Goal: Transaction & Acquisition: Purchase product/service

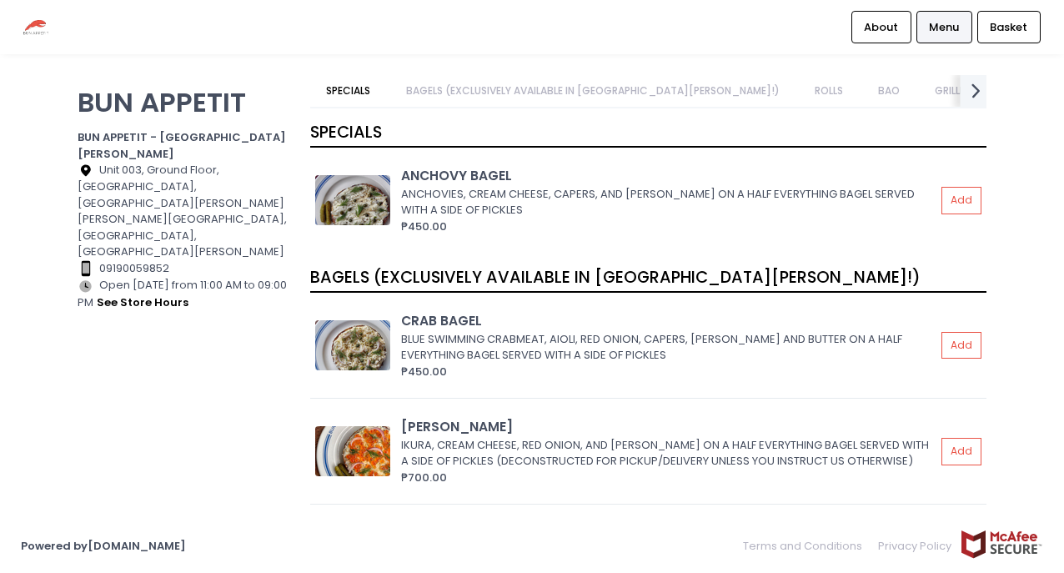
click at [969, 94] on icon "next Created with Sketch." at bounding box center [976, 90] width 24 height 24
click at [1052, 94] on link "MERCH" at bounding box center [1085, 91] width 67 height 32
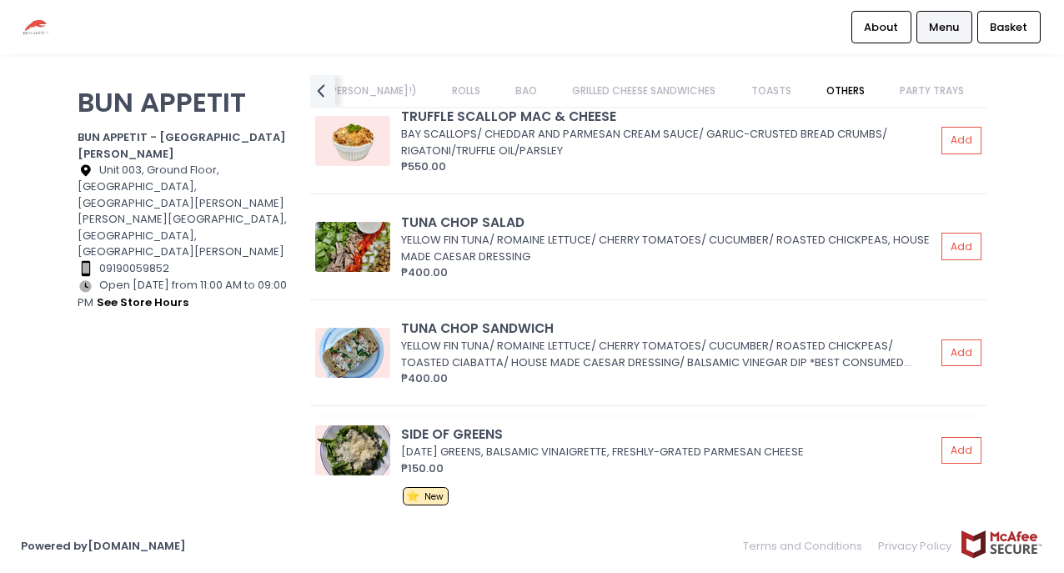
scroll to position [4254, 0]
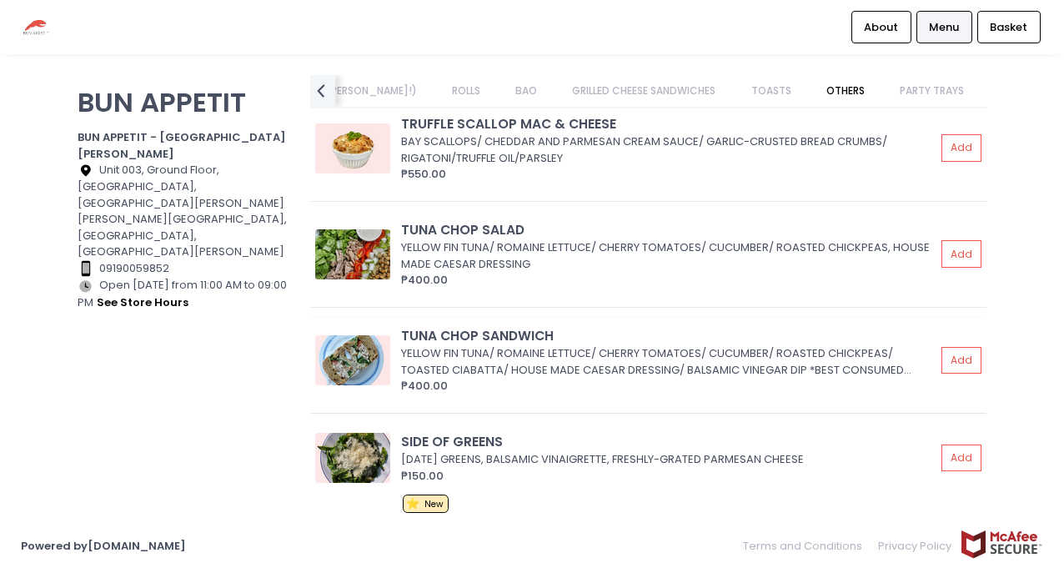
click at [664, 362] on div "YELLOW FIN TUNA/ ROMAINE LETTUCE/ CHERRY TOMATOES/ CUCUMBER/ ROASTED CHICKPEAS/…" at bounding box center [665, 361] width 529 height 33
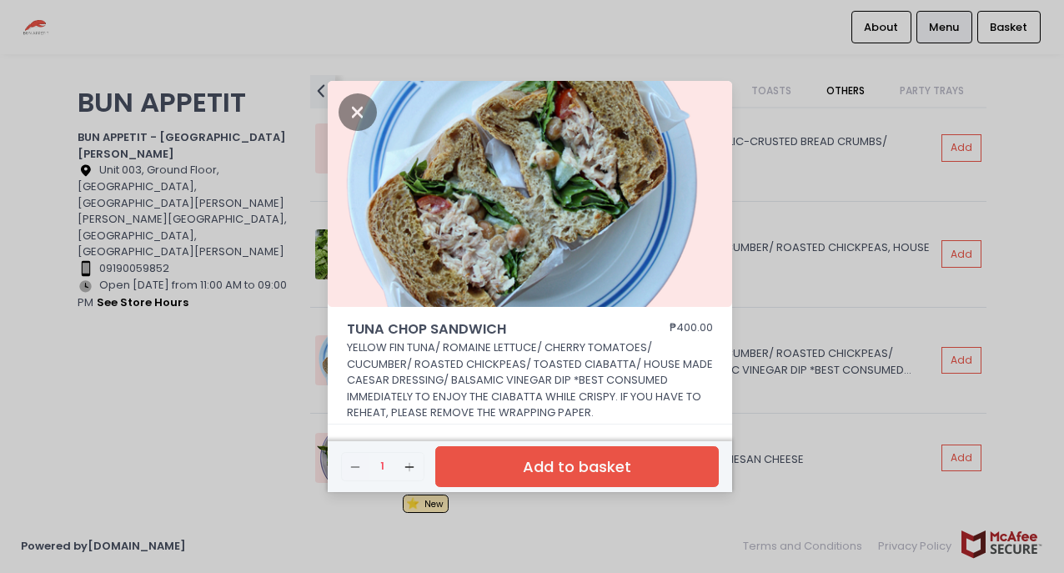
click at [629, 458] on button "Add to basket" at bounding box center [576, 466] width 283 height 41
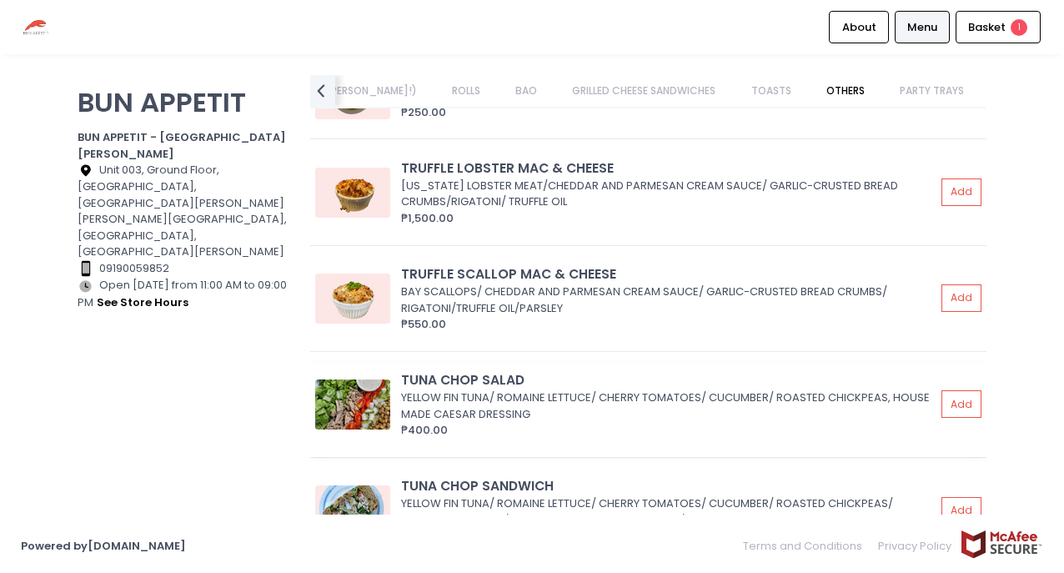
scroll to position [4102, 0]
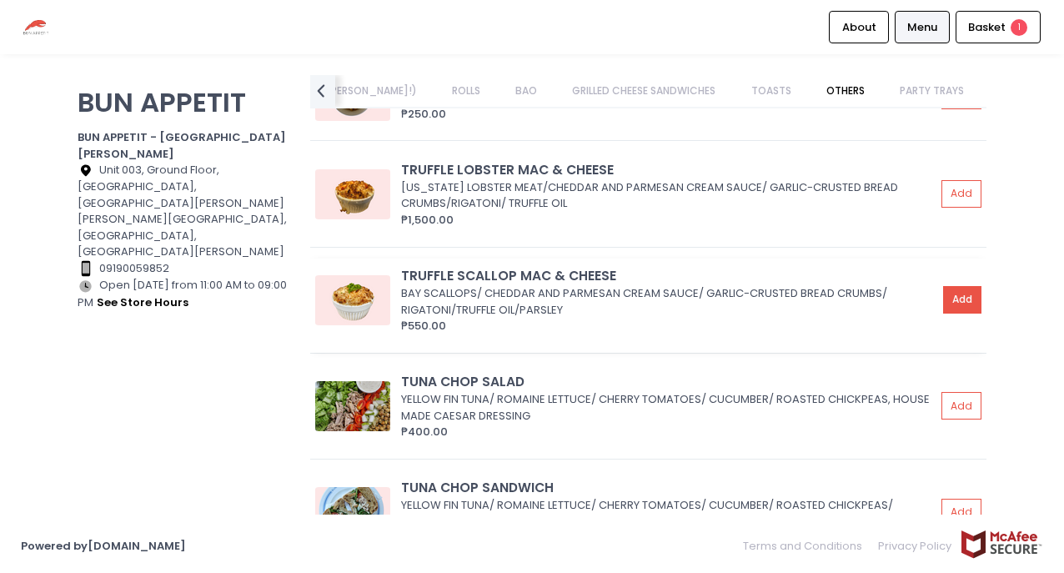
click at [945, 292] on button "Add" at bounding box center [962, 300] width 38 height 28
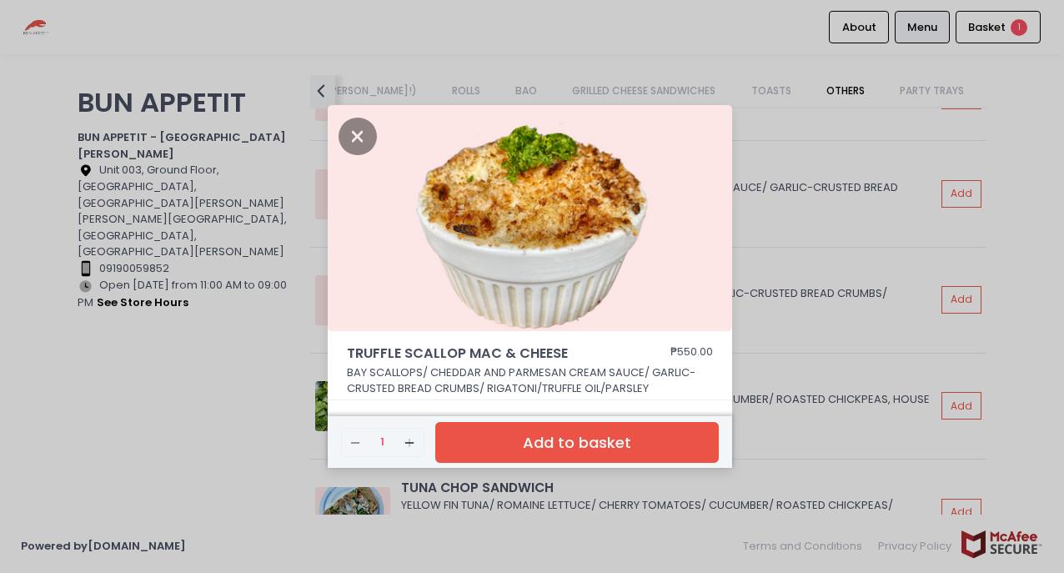
drag, startPoint x: 636, startPoint y: 424, endPoint x: 631, endPoint y: 404, distance: 20.6
click at [637, 422] on button "Add to basket" at bounding box center [576, 442] width 283 height 41
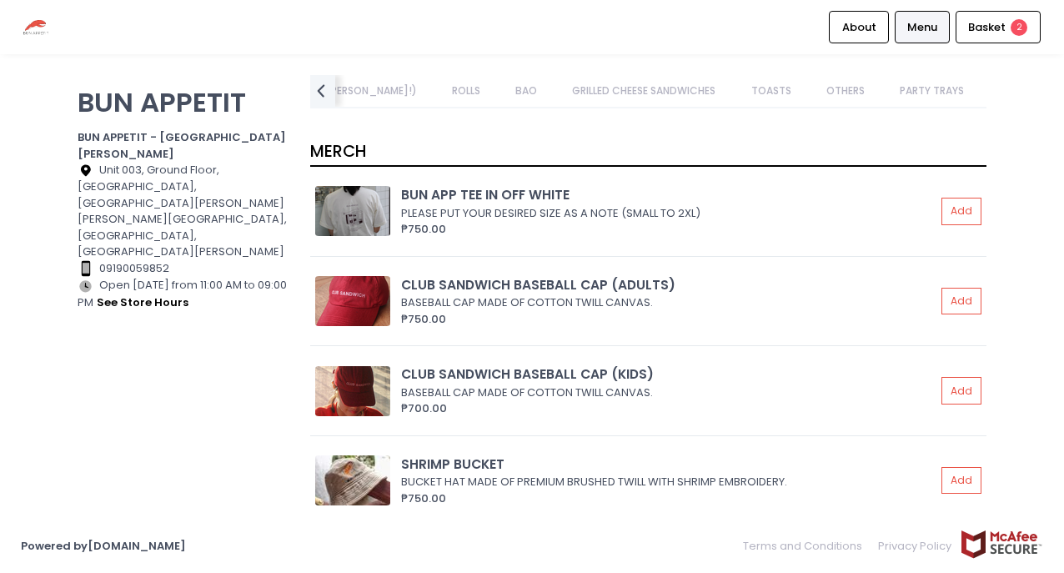
scroll to position [5722, 0]
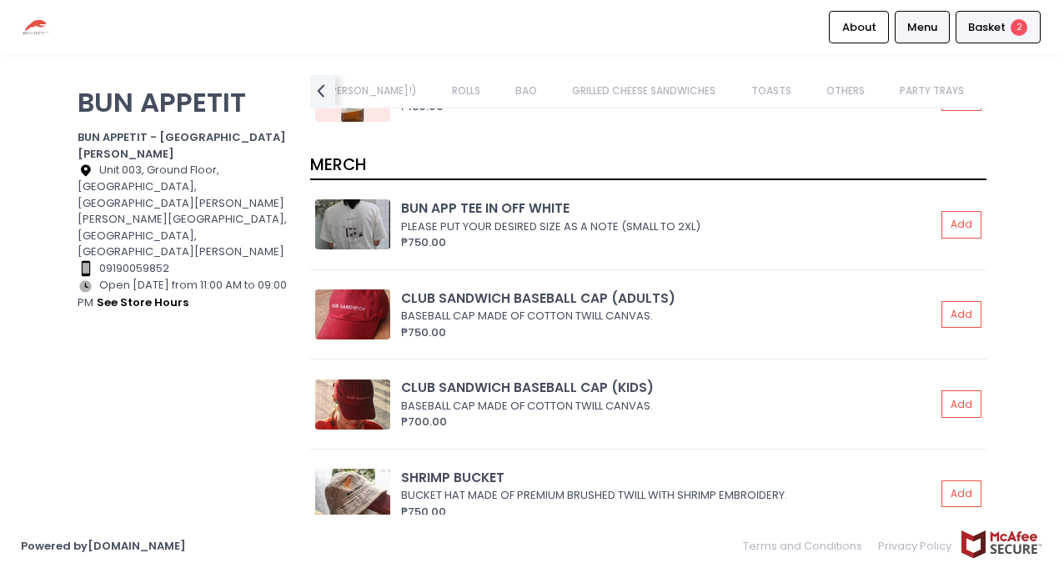
click at [984, 17] on div "Basket 2" at bounding box center [997, 27] width 85 height 33
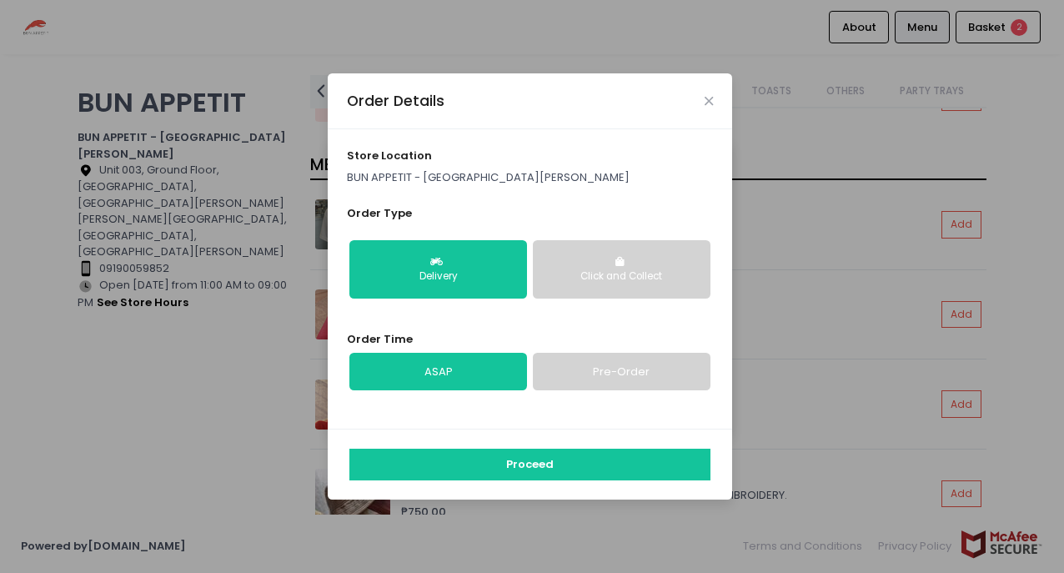
click at [567, 274] on div "Click and Collect" at bounding box center [621, 276] width 154 height 15
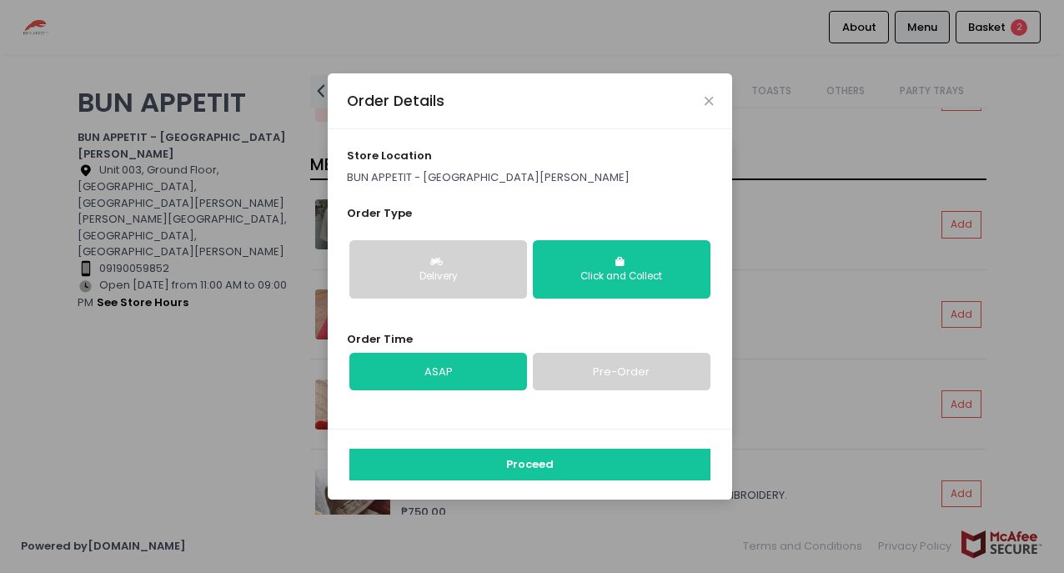
click at [444, 274] on div "Delivery" at bounding box center [438, 276] width 154 height 15
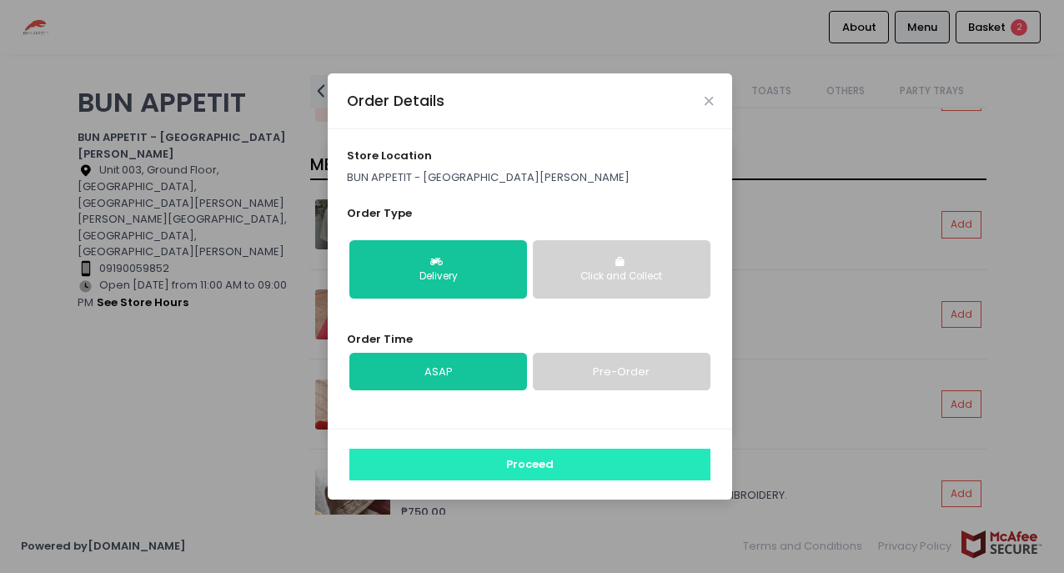
click at [518, 451] on button "Proceed" at bounding box center [529, 464] width 361 height 32
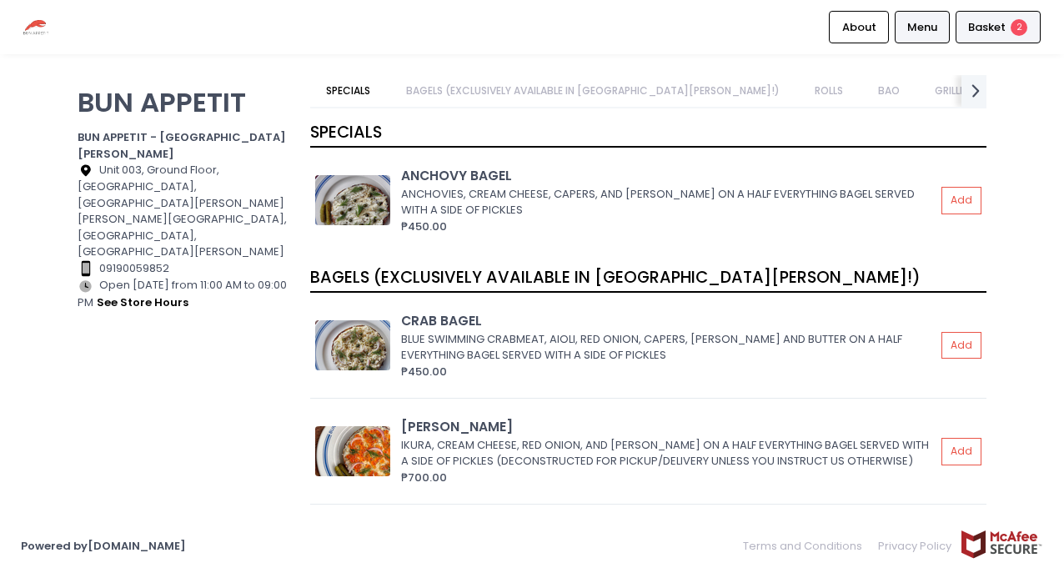
click at [993, 24] on span "Basket" at bounding box center [987, 27] width 38 height 17
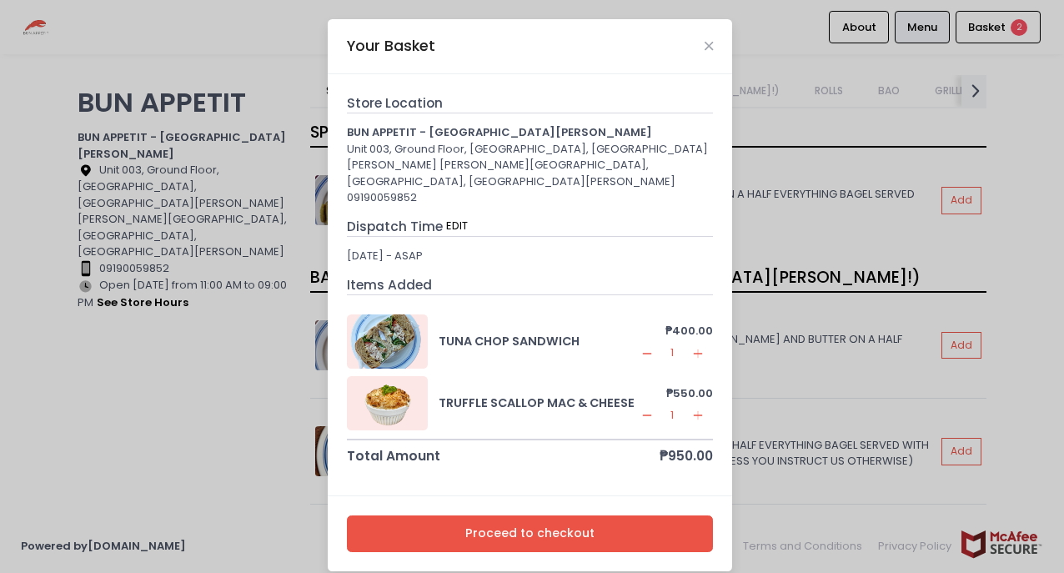
click at [595, 521] on button "Proceed to checkout" at bounding box center [530, 534] width 367 height 38
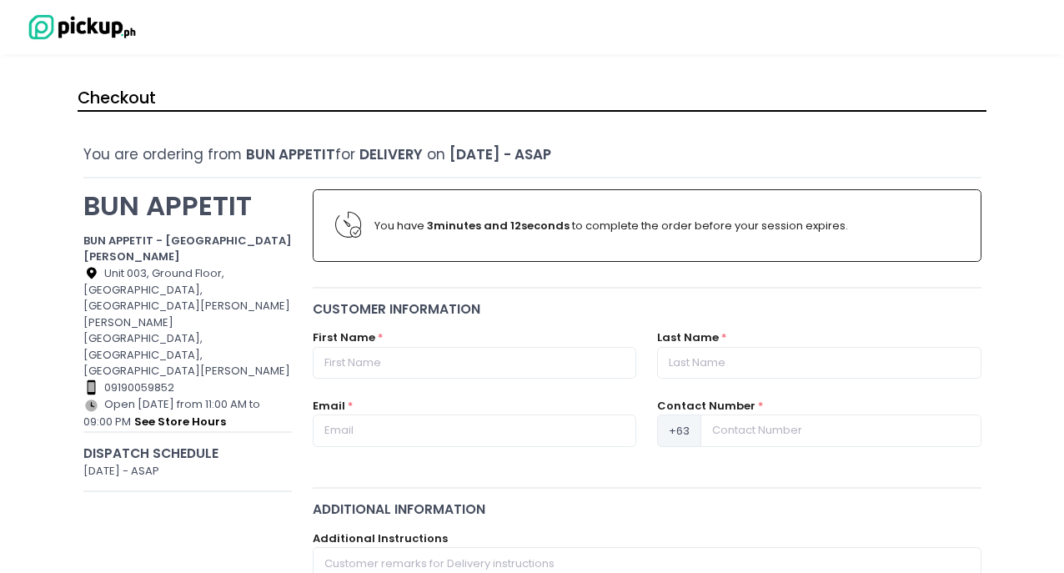
drag, startPoint x: 449, startPoint y: 338, endPoint x: 452, endPoint y: 352, distance: 13.6
click at [449, 338] on div "First Name *" at bounding box center [474, 353] width 323 height 49
click at [453, 352] on input "text" at bounding box center [474, 363] width 323 height 32
type input "[PERSON_NAME]"
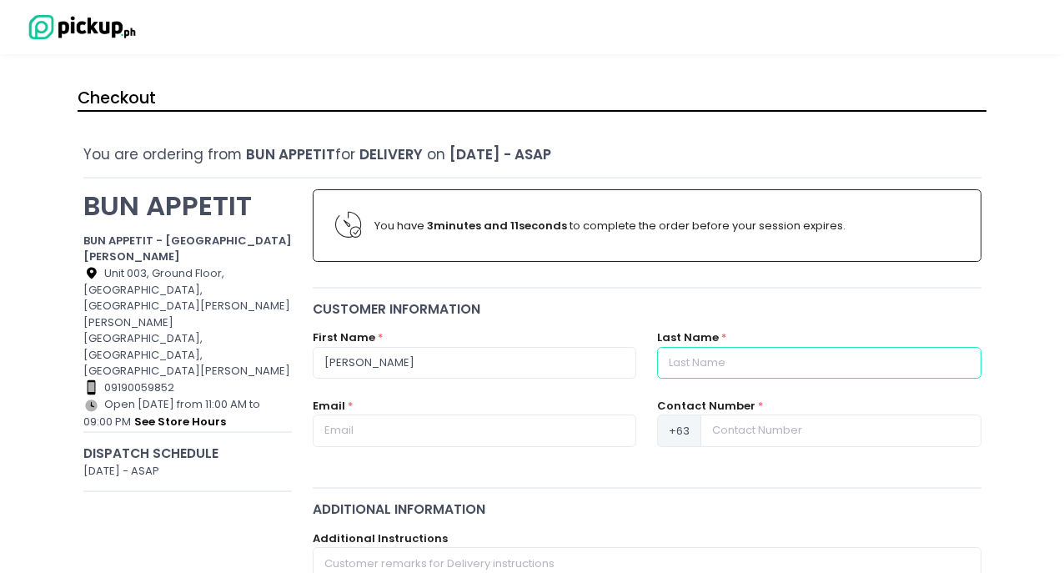
type input "Chua"
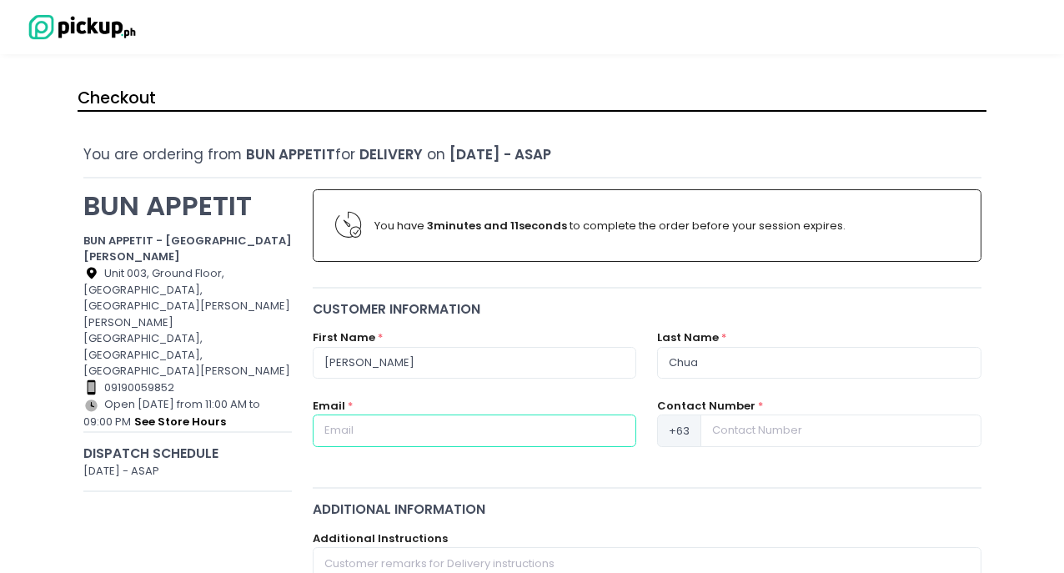
type input "[PERSON_NAME][EMAIL_ADDRESS][DOMAIN_NAME]"
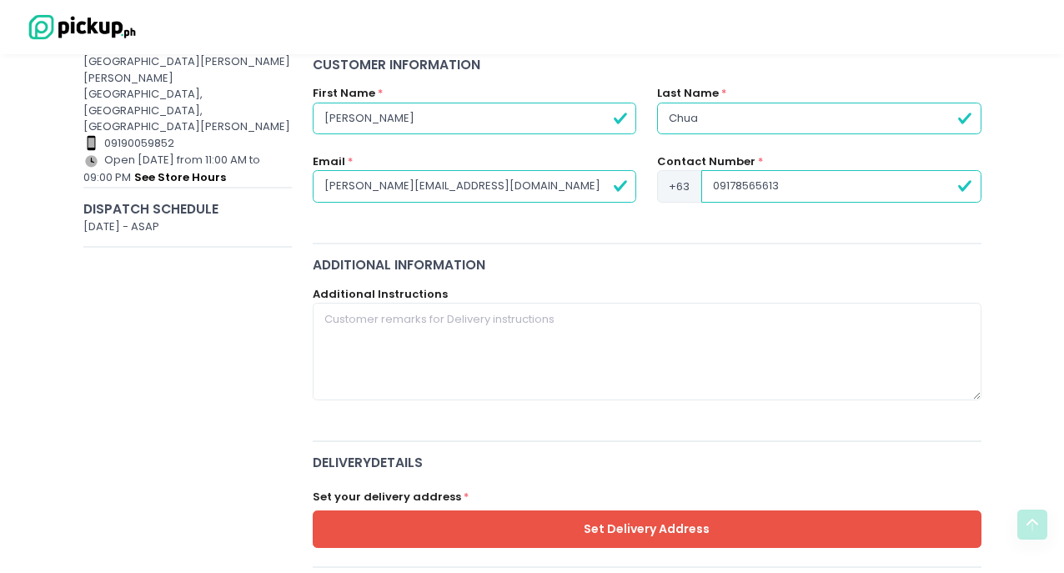
scroll to position [233, 0]
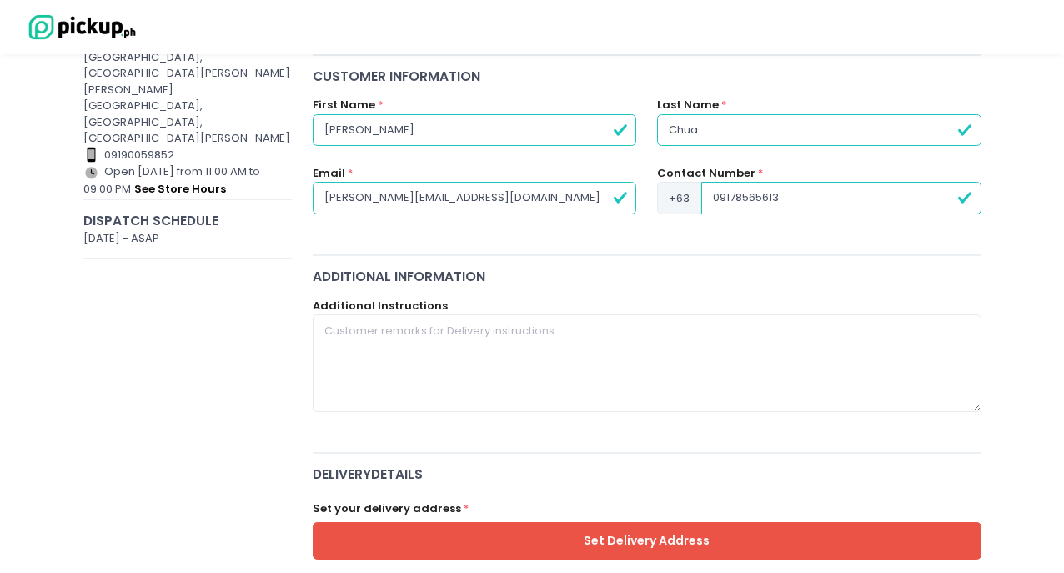
drag, startPoint x: 719, startPoint y: 198, endPoint x: 724, endPoint y: 232, distance: 33.7
click at [719, 199] on input "09178565613" at bounding box center [840, 198] width 279 height 32
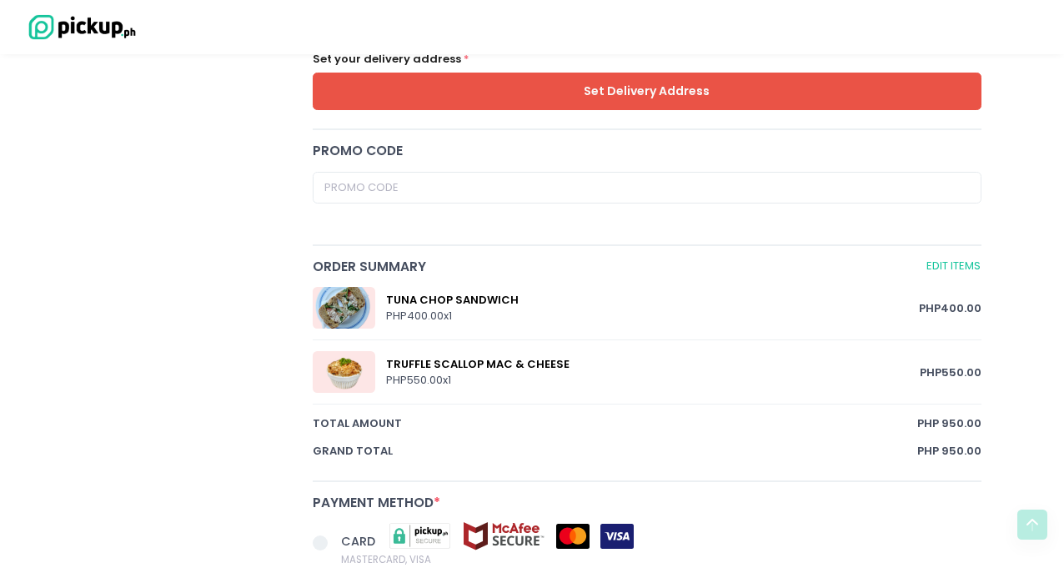
scroll to position [686, 0]
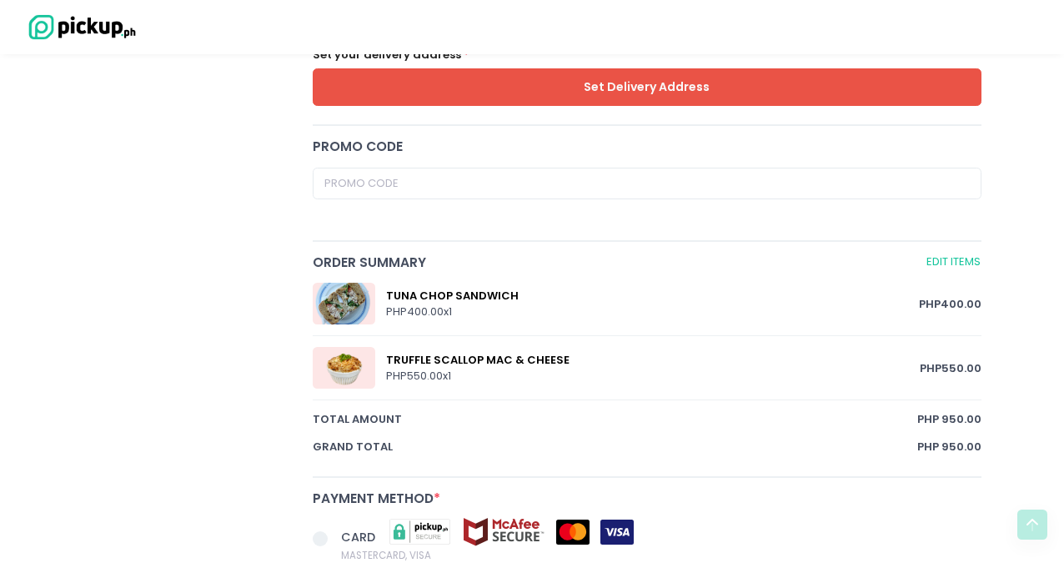
type input "9178565613"
click at [604, 83] on button "Set Delivery Address" at bounding box center [647, 87] width 669 height 38
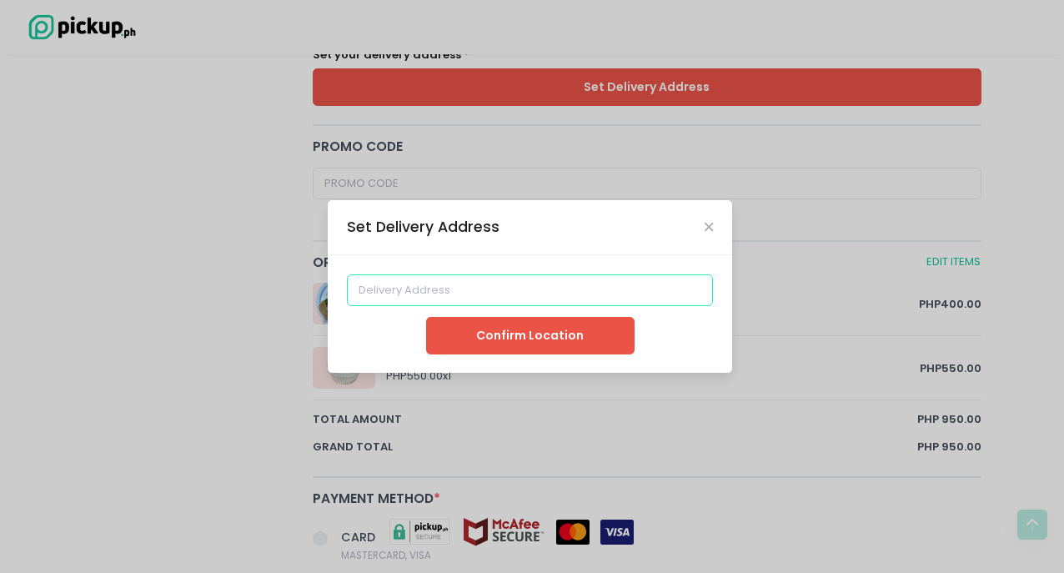
click at [510, 283] on input at bounding box center [530, 290] width 367 height 32
click at [483, 283] on input at bounding box center [530, 290] width 367 height 32
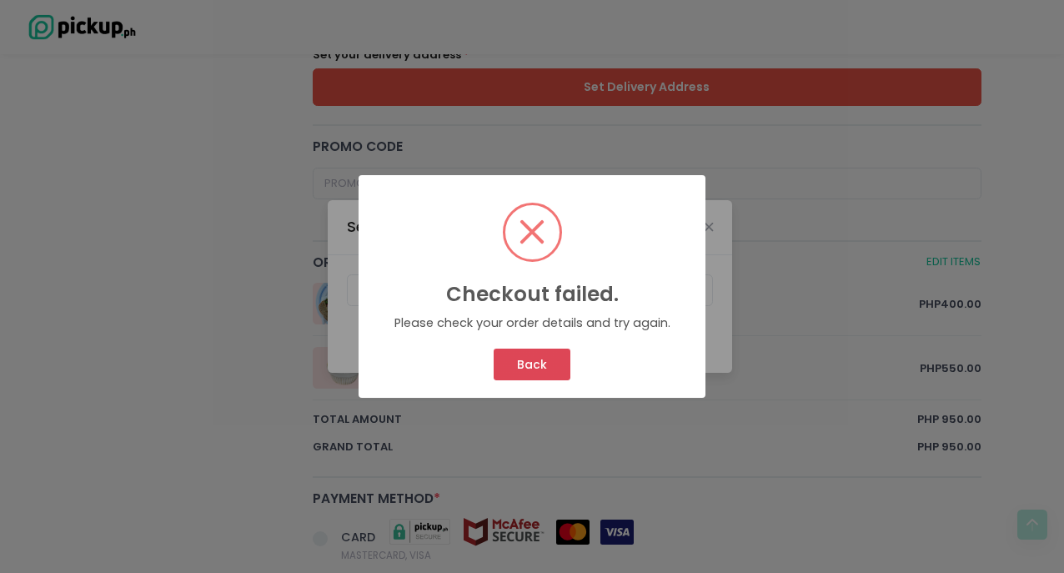
drag, startPoint x: 524, startPoint y: 344, endPoint x: 531, endPoint y: 358, distance: 16.0
click at [527, 352] on div "Checkout failed. × Please check your order details and try again. Back Cancel" at bounding box center [531, 286] width 347 height 223
click at [532, 356] on button "Back" at bounding box center [531, 364] width 76 height 32
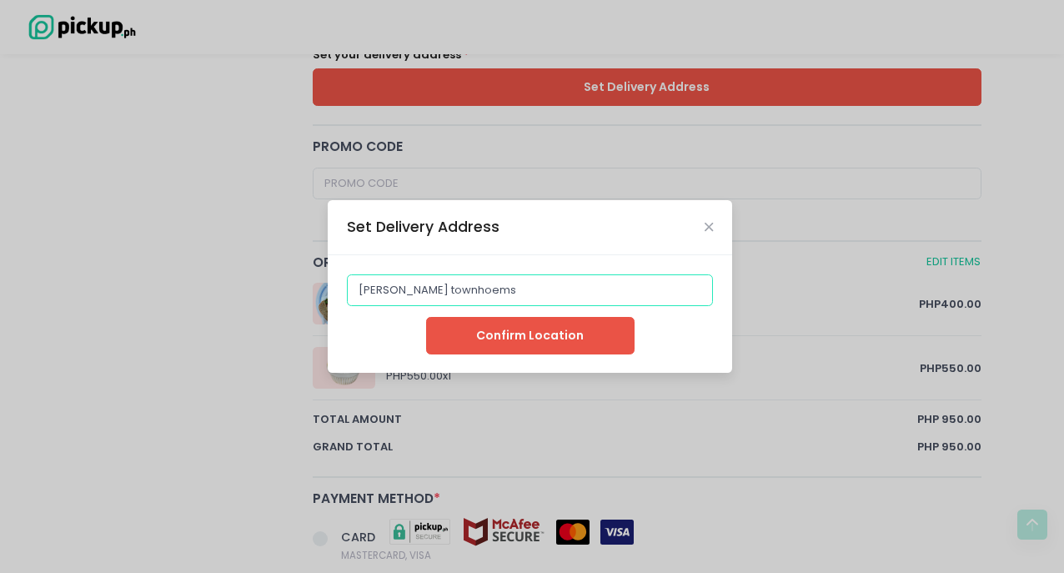
click at [480, 294] on input "[PERSON_NAME] townhoems" at bounding box center [530, 290] width 367 height 32
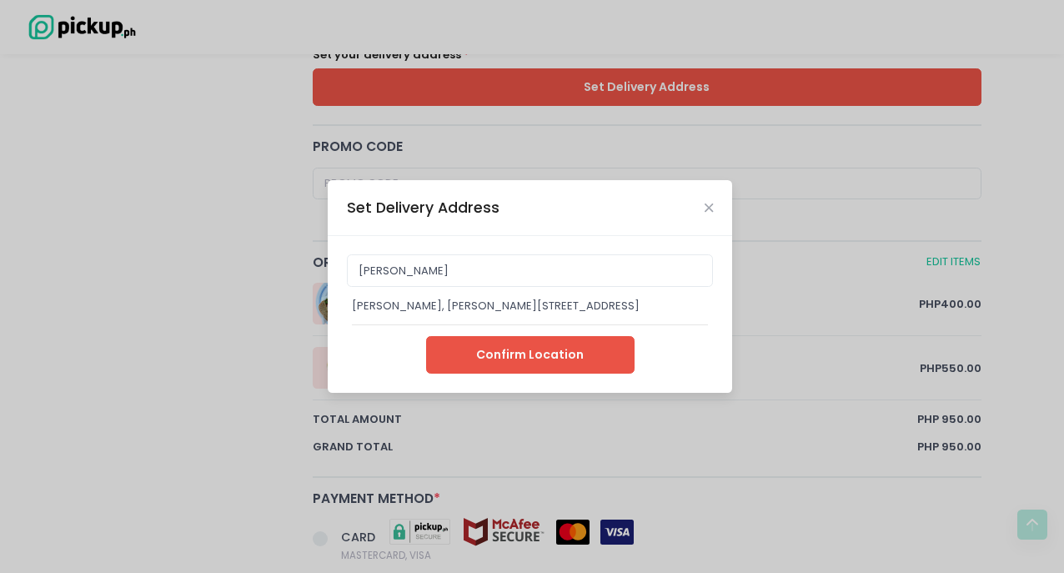
click at [405, 298] on div "[PERSON_NAME], [PERSON_NAME][STREET_ADDRESS]" at bounding box center [530, 306] width 356 height 17
type input "[PERSON_NAME], [PERSON_NAME][STREET_ADDRESS]"
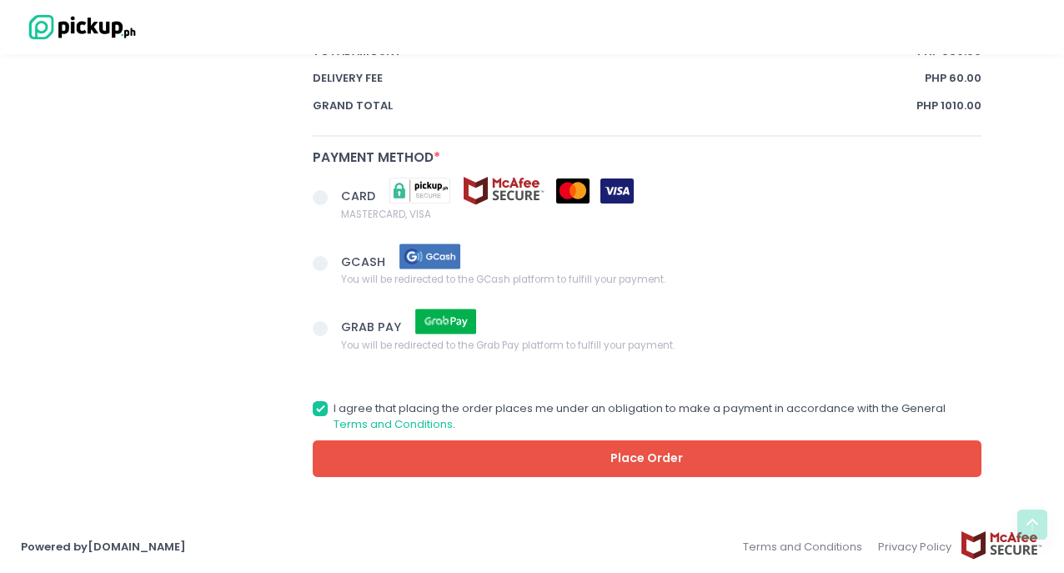
scroll to position [1075, 0]
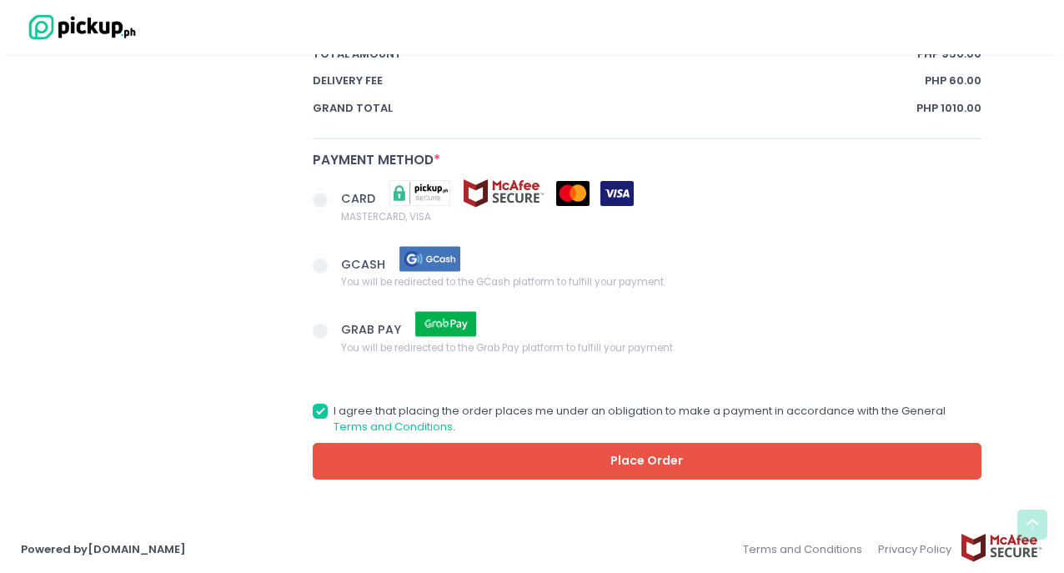
click at [323, 205] on span at bounding box center [320, 200] width 15 height 15
click at [333, 203] on input "CARD MASTERCARD, VISA" at bounding box center [338, 197] width 11 height 11
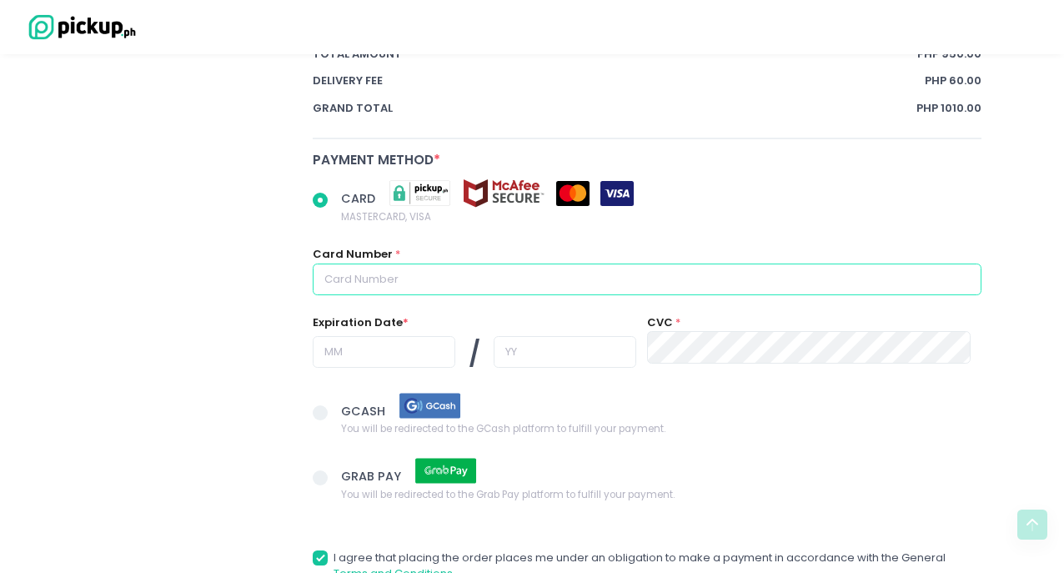
click at [383, 276] on input "text" at bounding box center [647, 279] width 669 height 32
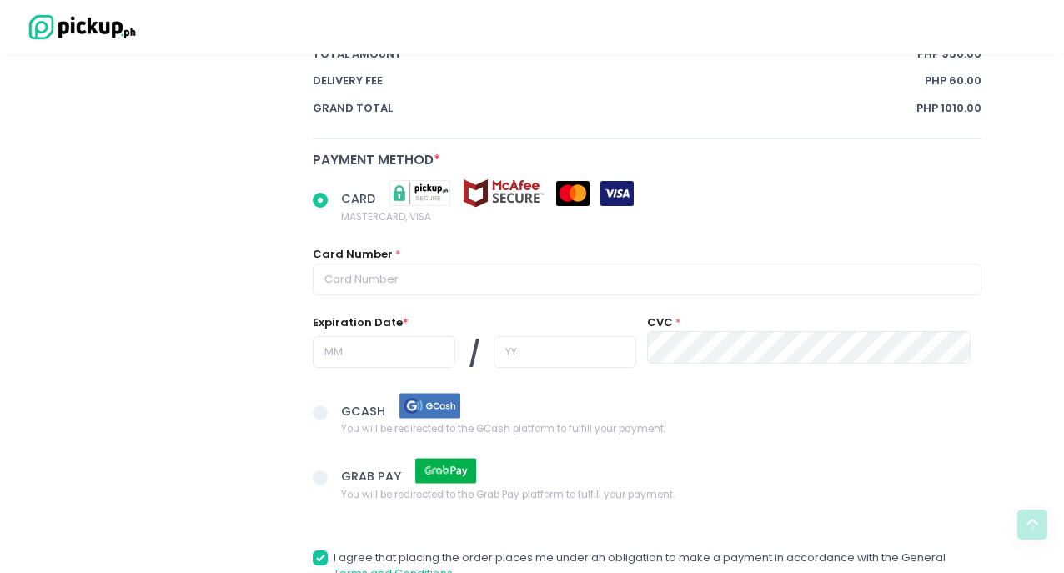
radio input "true"
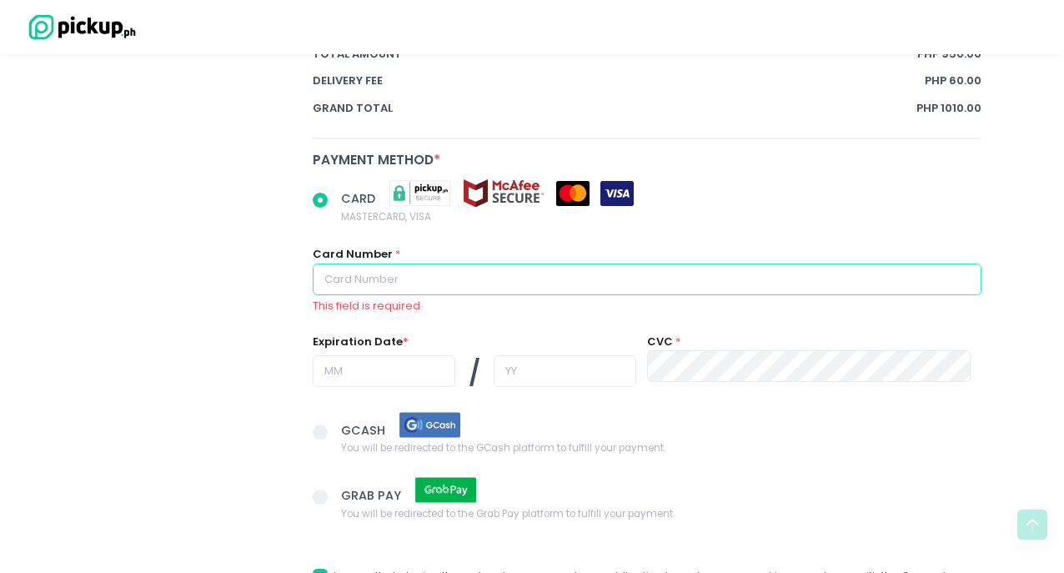
type input "[CREDIT_CARD_NUMBER]"
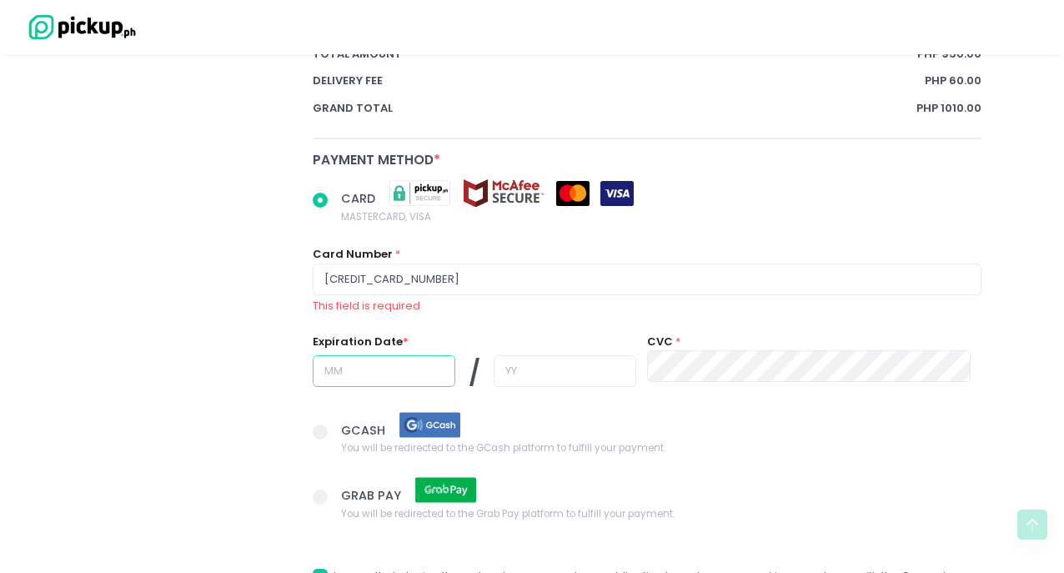
type input "04"
type input "28"
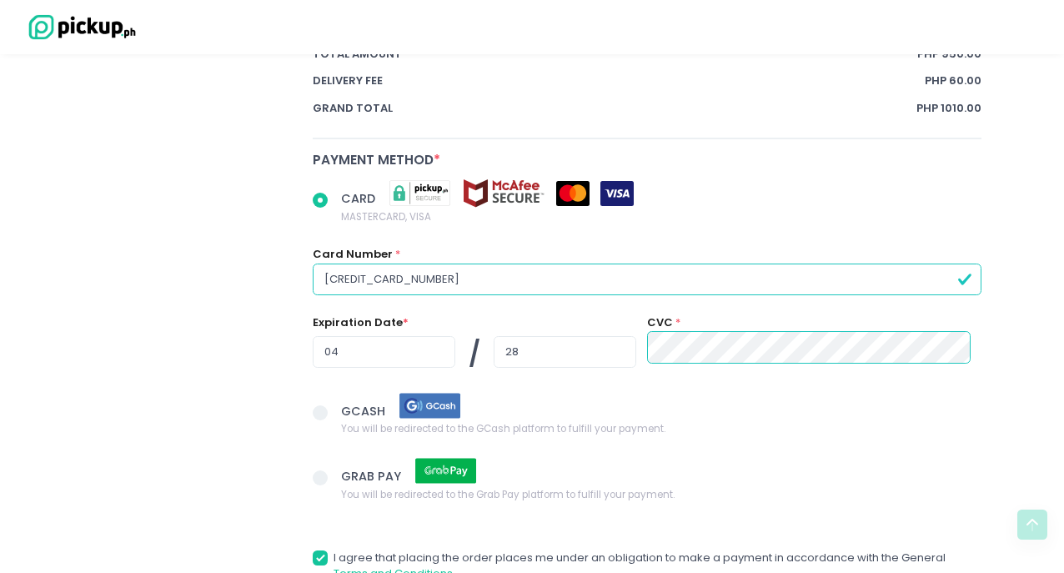
scroll to position [1225, 0]
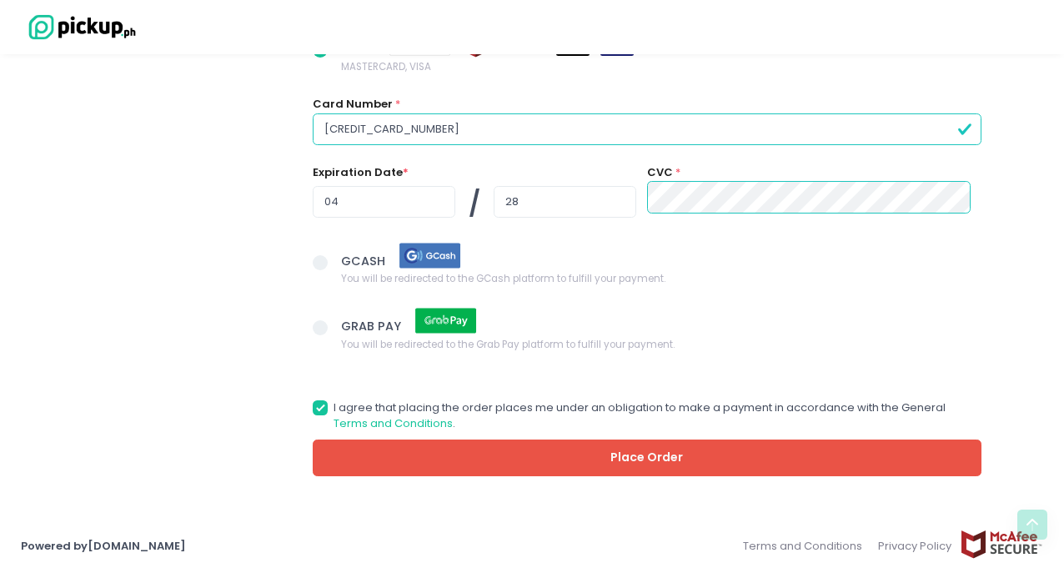
click at [408, 452] on button "Place Order" at bounding box center [647, 458] width 669 height 38
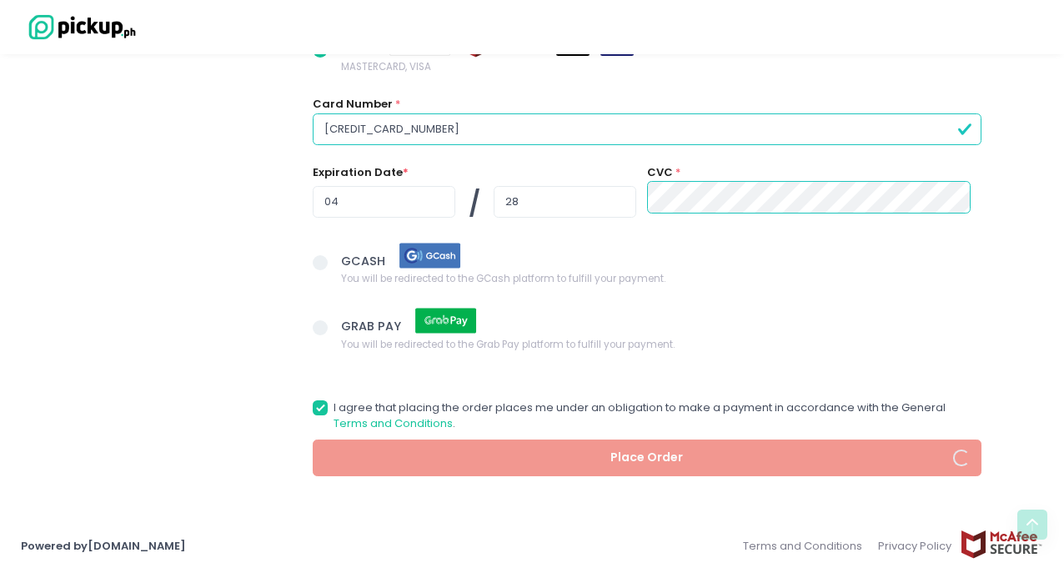
radio input "true"
